Goal: Task Accomplishment & Management: Use online tool/utility

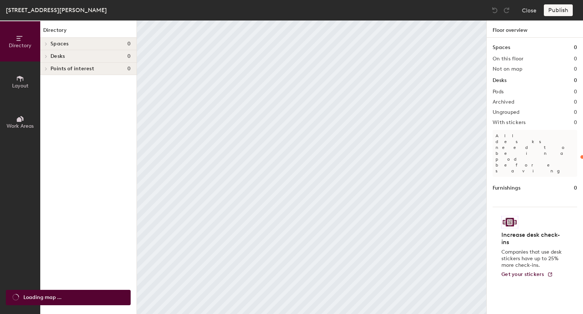
click at [52, 44] on span "Spaces" at bounding box center [60, 44] width 18 height 6
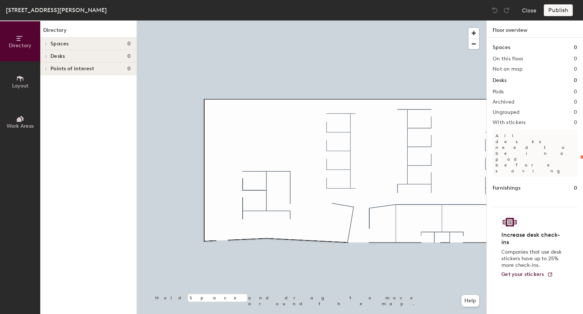
click at [45, 42] on icon at bounding box center [45, 43] width 1 height 3
click at [19, 82] on icon at bounding box center [20, 79] width 8 height 8
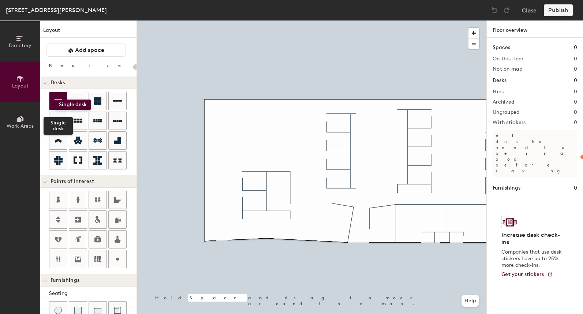
click at [55, 100] on icon at bounding box center [58, 101] width 7 height 4
click at [224, 112] on div "Directory Layout Work Areas Layout Add space Resize Desks Points of Interest Fu…" at bounding box center [291, 167] width 583 height 294
type input "100"
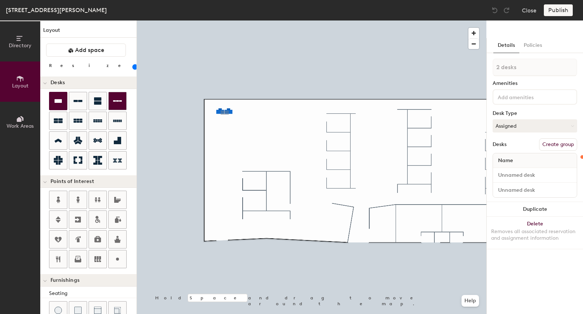
type input "1 desk"
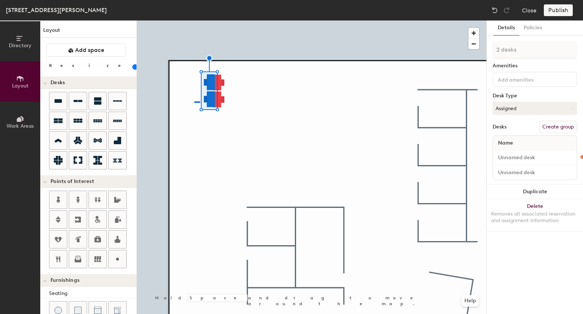
drag, startPoint x: 76, startPoint y: 98, endPoint x: 236, endPoint y: 93, distance: 160.8
click at [194, 20] on div at bounding box center [312, 20] width 350 height 0
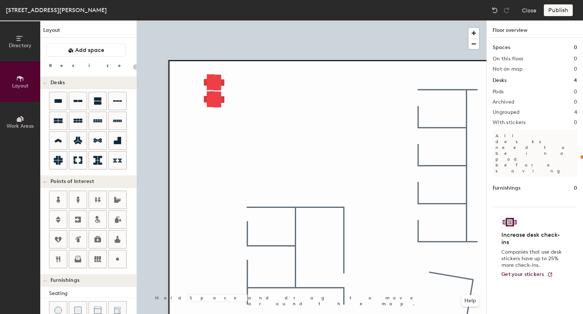
click at [211, 20] on div at bounding box center [312, 20] width 350 height 0
type input "100"
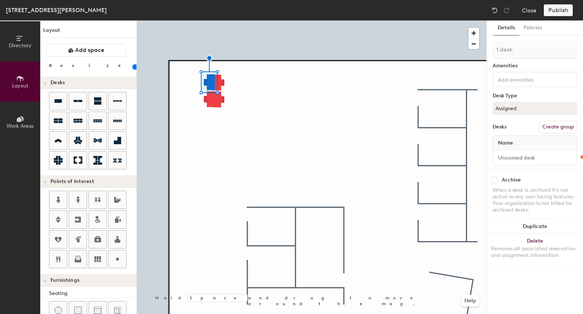
type input "2 desks"
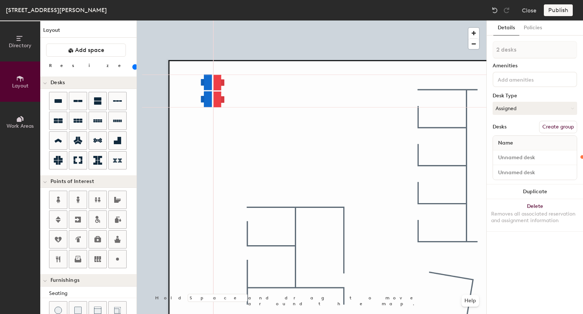
click at [198, 20] on div at bounding box center [312, 20] width 350 height 0
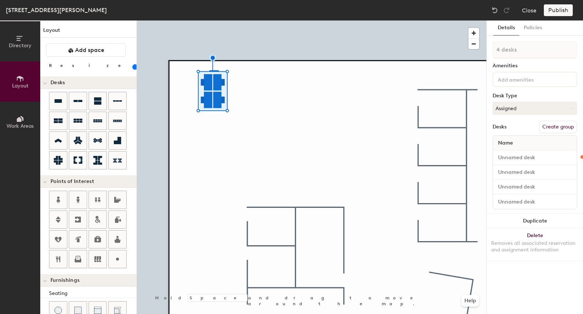
click at [209, 20] on div at bounding box center [312, 20] width 350 height 0
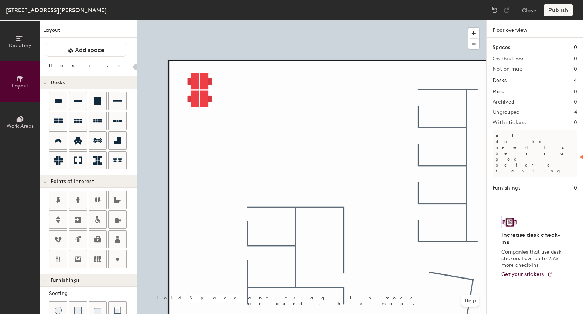
type input "100"
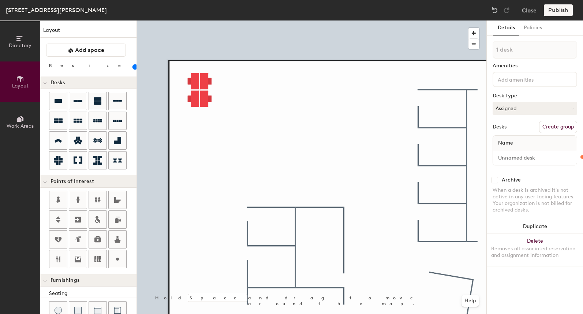
type input "2 desks"
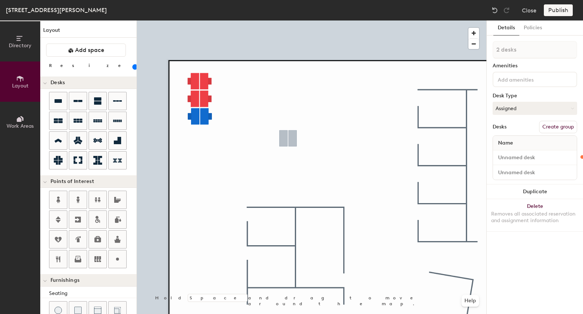
click at [236, 20] on div at bounding box center [312, 20] width 350 height 0
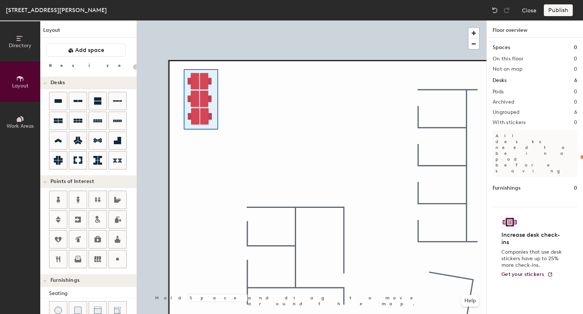
click at [184, 20] on div at bounding box center [312, 20] width 350 height 0
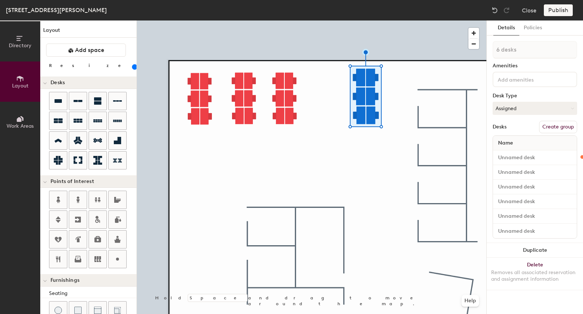
type input "100"
type input "1 desk"
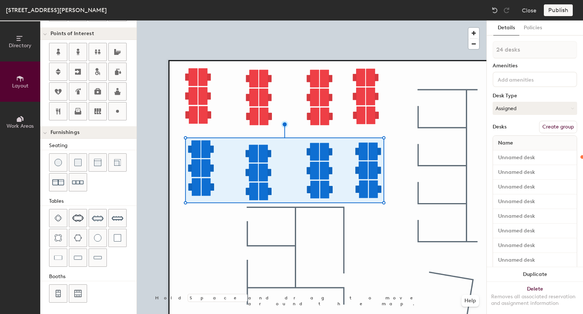
scroll to position [148, 0]
click at [198, 20] on div at bounding box center [312, 20] width 350 height 0
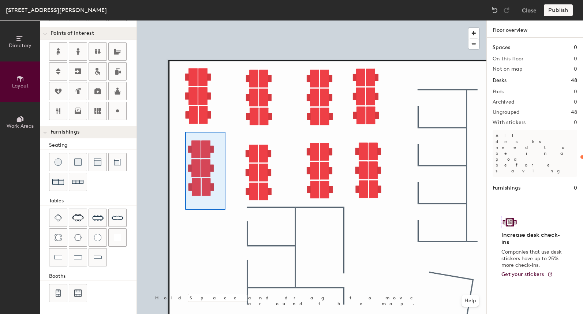
click at [225, 20] on div at bounding box center [312, 20] width 350 height 0
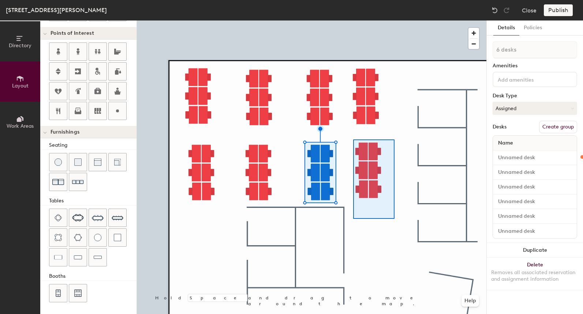
click at [394, 20] on div at bounding box center [312, 20] width 350 height 0
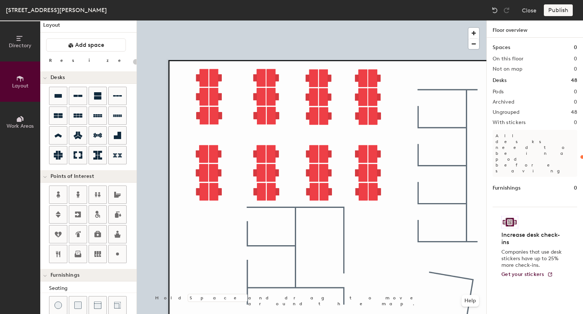
scroll to position [2, 0]
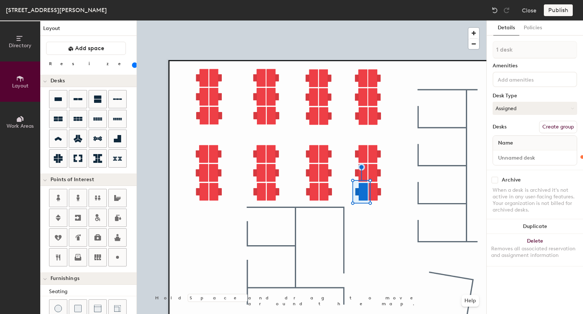
type input "120"
type input "2 desks"
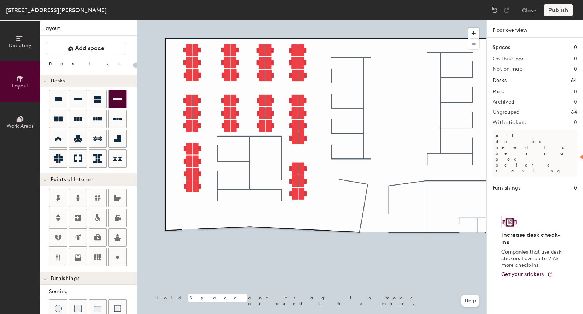
click at [347, 74] on div "Directory Layout Work Areas Layout Add space Resize Desks Points of Interest Fu…" at bounding box center [291, 167] width 583 height 294
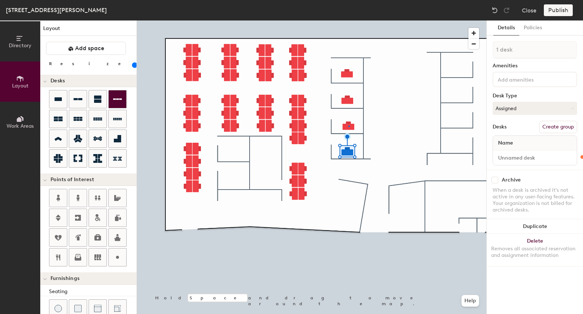
drag, startPoint x: 58, startPoint y: 101, endPoint x: 122, endPoint y: 103, distance: 64.5
click at [348, 20] on div at bounding box center [312, 20] width 350 height 0
type input "120"
type input "2 desks"
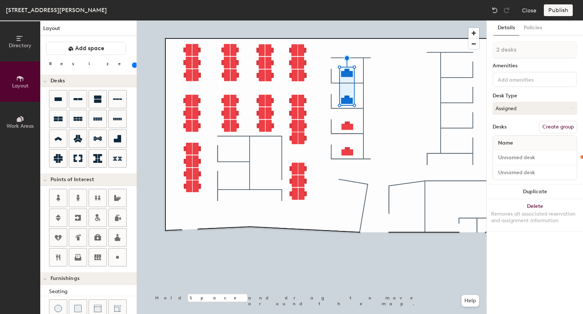
type input "120"
type input "3 desks"
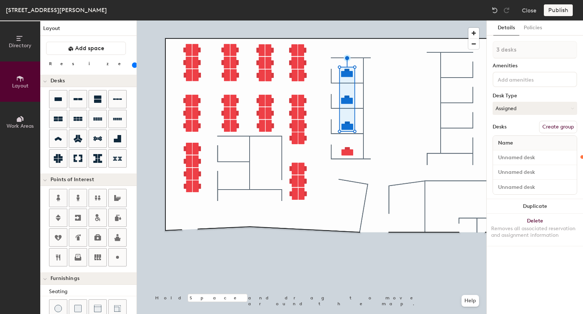
type input "120"
type input "4 desks"
type input "120"
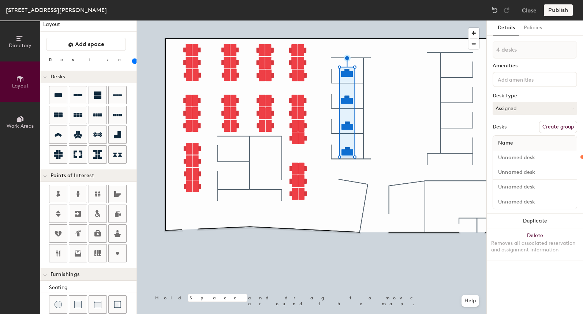
scroll to position [0, 0]
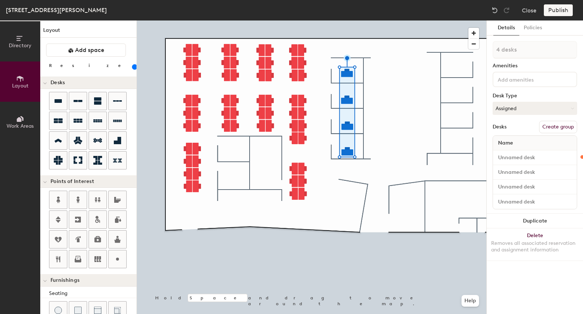
click at [13, 42] on button "Directory" at bounding box center [20, 41] width 40 height 40
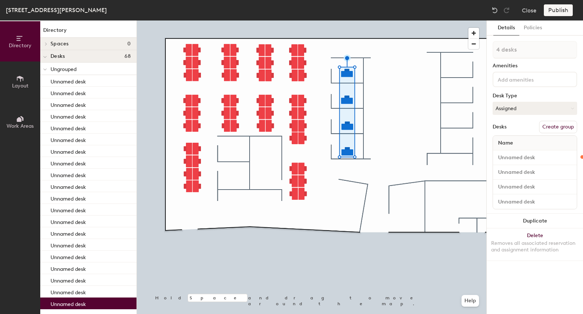
click at [18, 123] on span "Work Areas" at bounding box center [20, 126] width 27 height 6
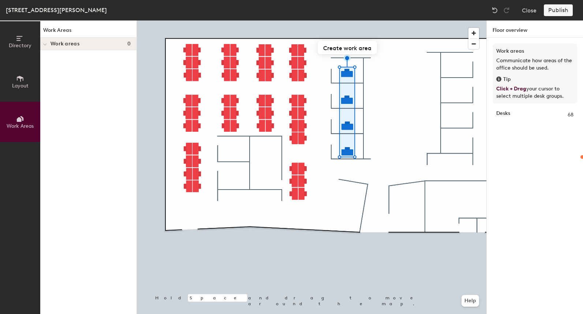
click at [24, 82] on icon at bounding box center [20, 79] width 8 height 8
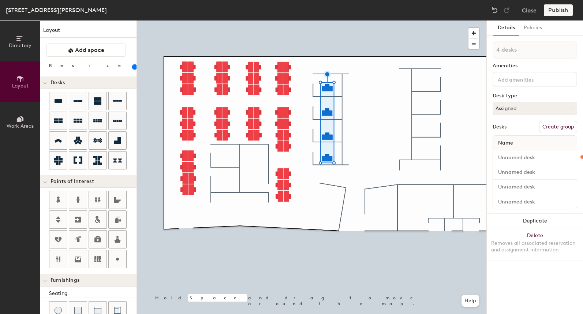
type input "120"
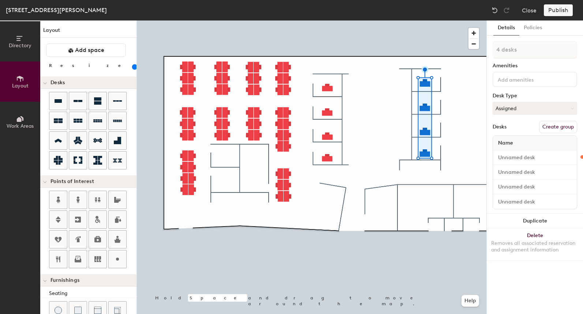
click at [474, 20] on div at bounding box center [312, 20] width 350 height 0
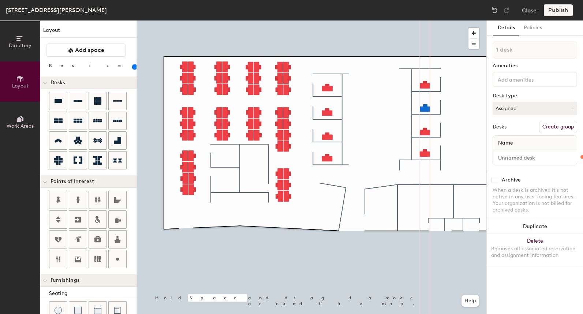
click at [423, 20] on div at bounding box center [312, 20] width 350 height 0
click at [328, 20] on div at bounding box center [312, 20] width 350 height 0
click at [331, 20] on div at bounding box center [312, 20] width 350 height 0
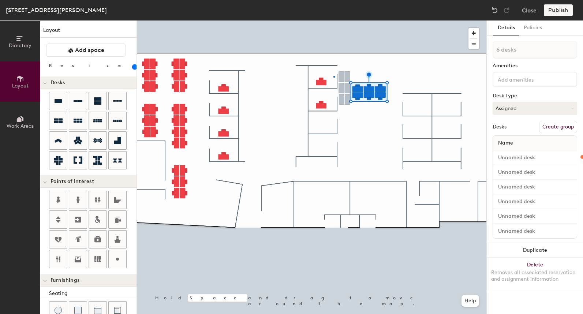
click at [334, 20] on div at bounding box center [312, 20] width 350 height 0
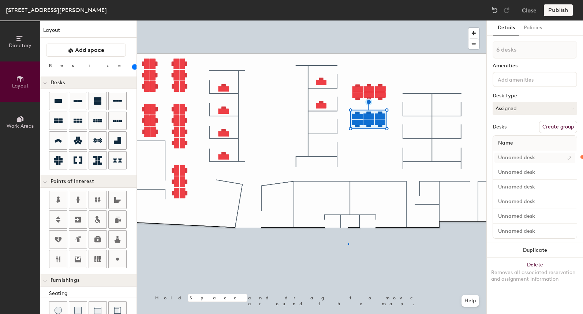
click at [348, 20] on div at bounding box center [312, 20] width 350 height 0
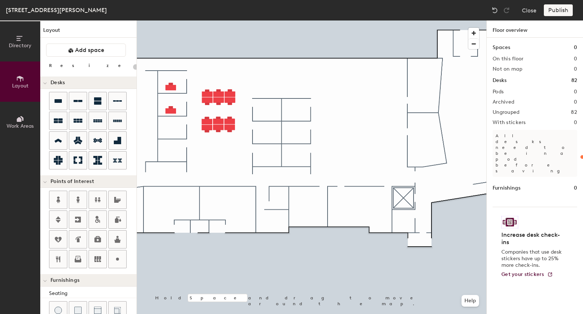
click at [4, 229] on div "Directory Layout Work Areas" at bounding box center [20, 167] width 40 height 294
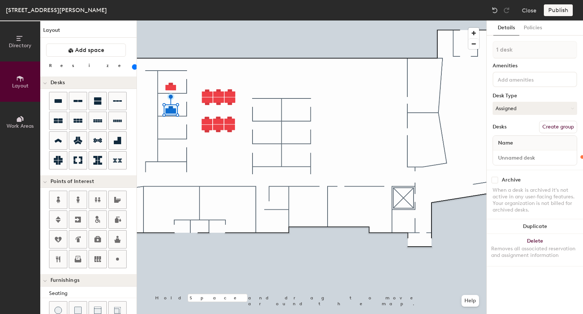
type input "120"
type input "2 desks"
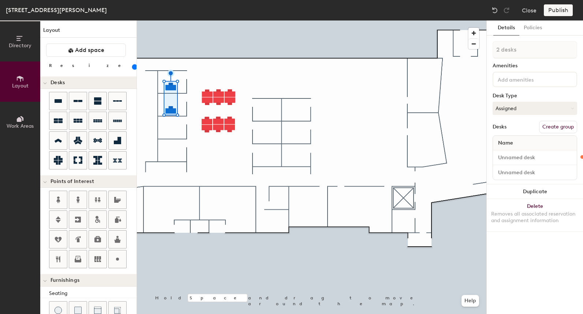
type input "120"
click at [542, 26] on button "Policies" at bounding box center [532, 27] width 27 height 15
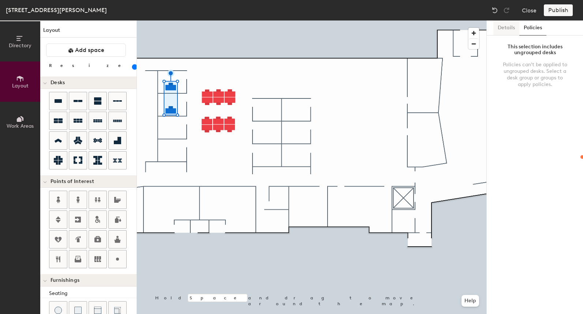
click at [506, 27] on button "Details" at bounding box center [506, 27] width 26 height 15
